Goal: Transaction & Acquisition: Purchase product/service

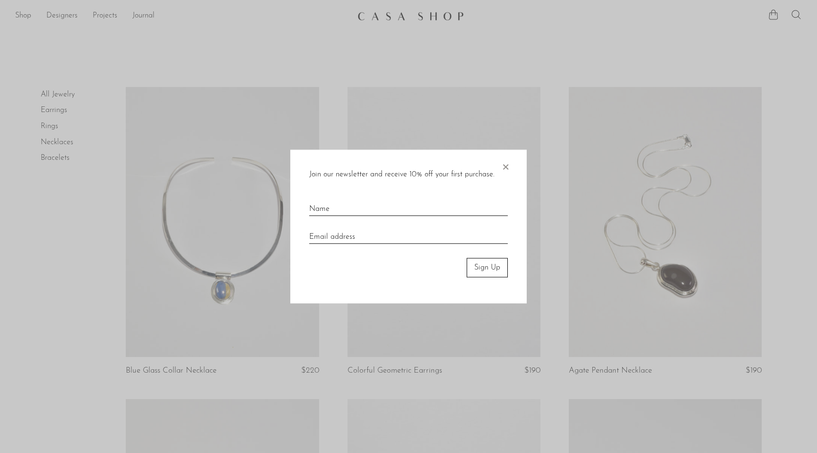
click at [506, 168] on span "×" at bounding box center [505, 165] width 9 height 30
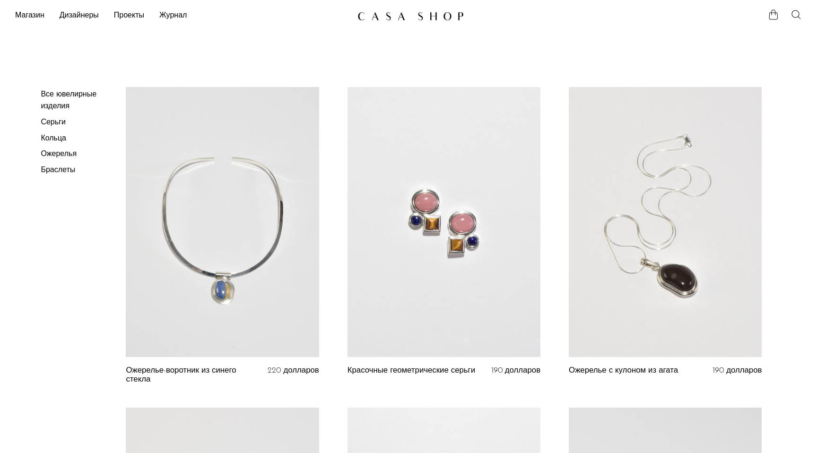
click at [56, 154] on font "Ожерелья" at bounding box center [59, 154] width 36 height 8
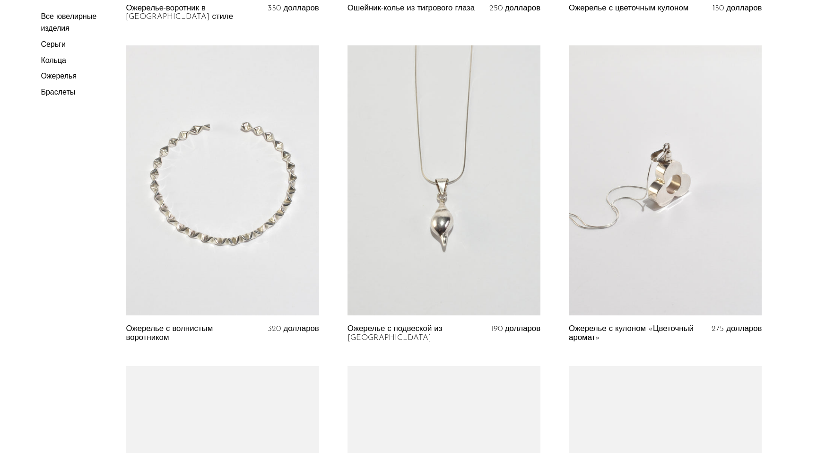
scroll to position [2748, 0]
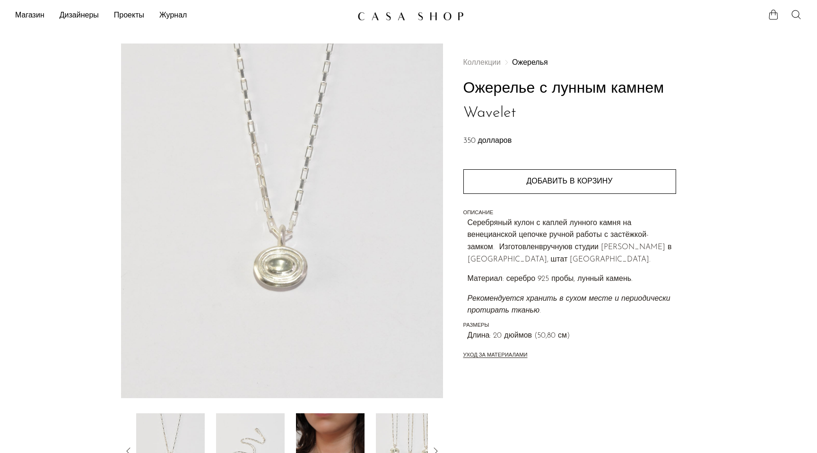
drag, startPoint x: 518, startPoint y: 114, endPoint x: 466, endPoint y: 83, distance: 61.1
click at [466, 83] on h1 "Ожерелье с лунным камнем Wavelet" at bounding box center [570, 101] width 213 height 48
copy font "Ожерелье с лунным камнем Wavelet"
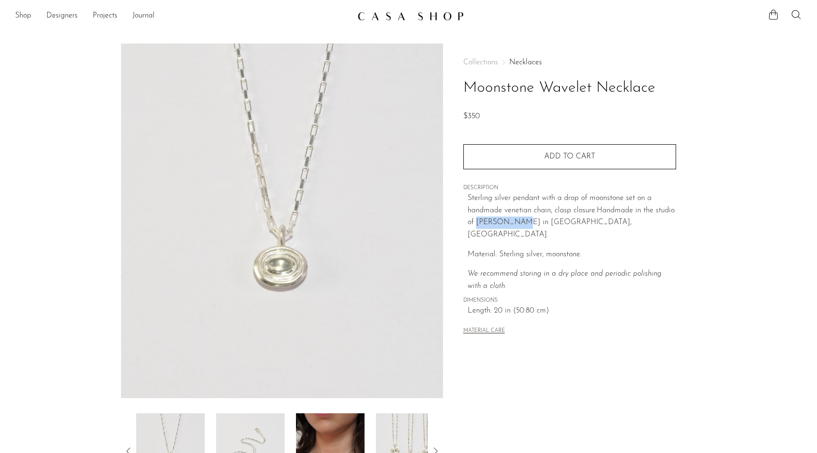
drag, startPoint x: 515, startPoint y: 223, endPoint x: 475, endPoint y: 224, distance: 39.3
click at [475, 224] on span "andmade in the studio of Lizzie Ames in Brooklyn, NY." at bounding box center [571, 223] width 207 height 32
copy span "Lizzie Ames"
